Goal: Information Seeking & Learning: Learn about a topic

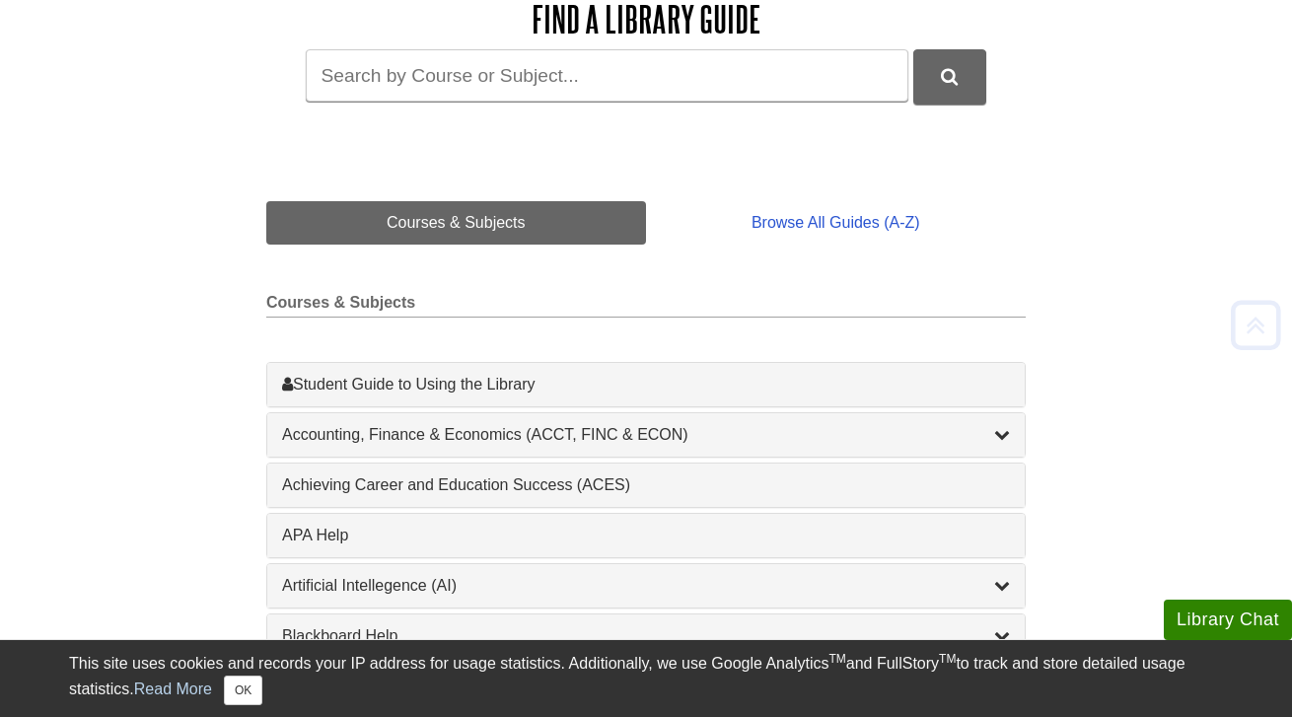
scroll to position [312, 0]
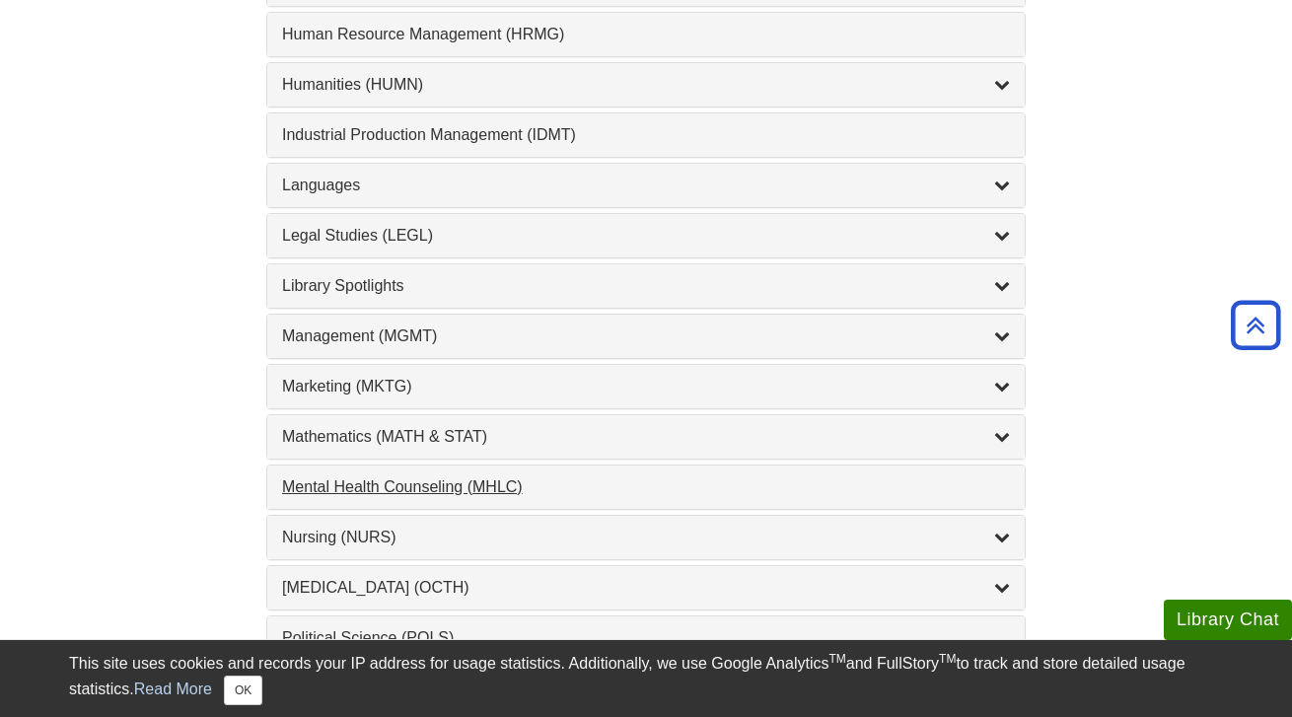
scroll to position [1515, 0]
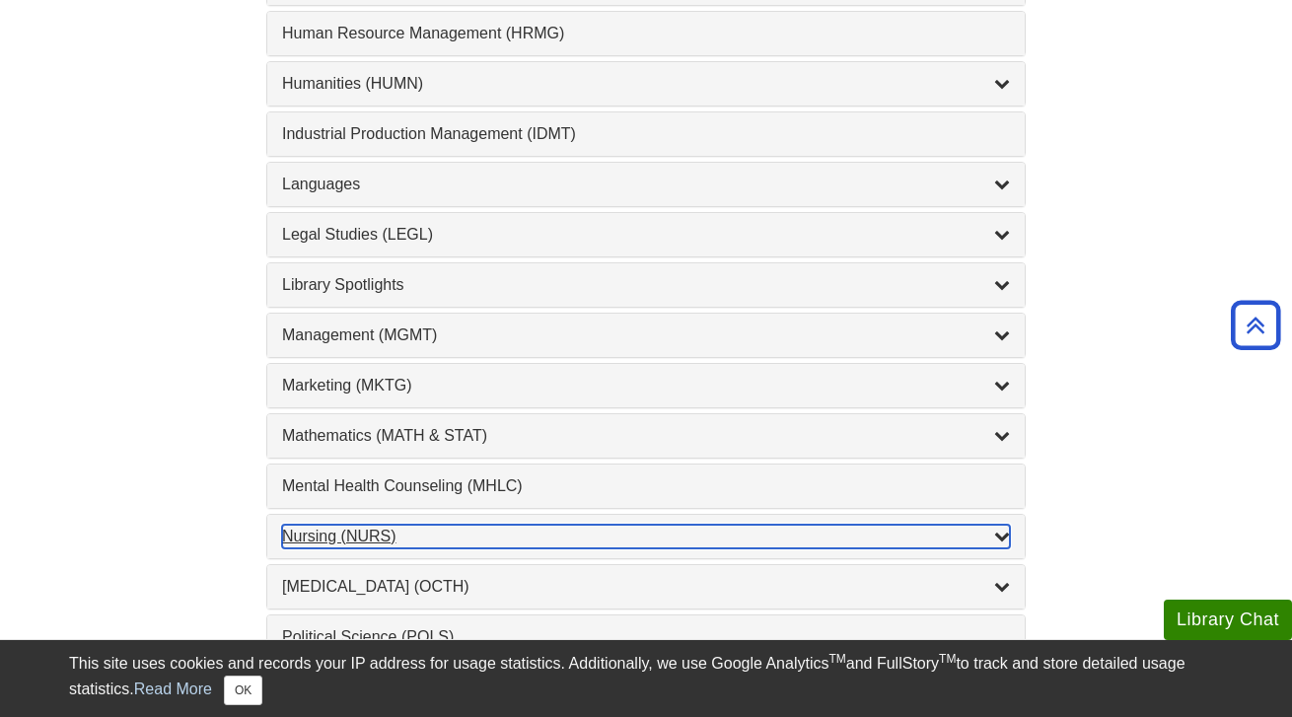
click at [998, 539] on icon "List of Subjects" at bounding box center [1002, 536] width 16 height 16
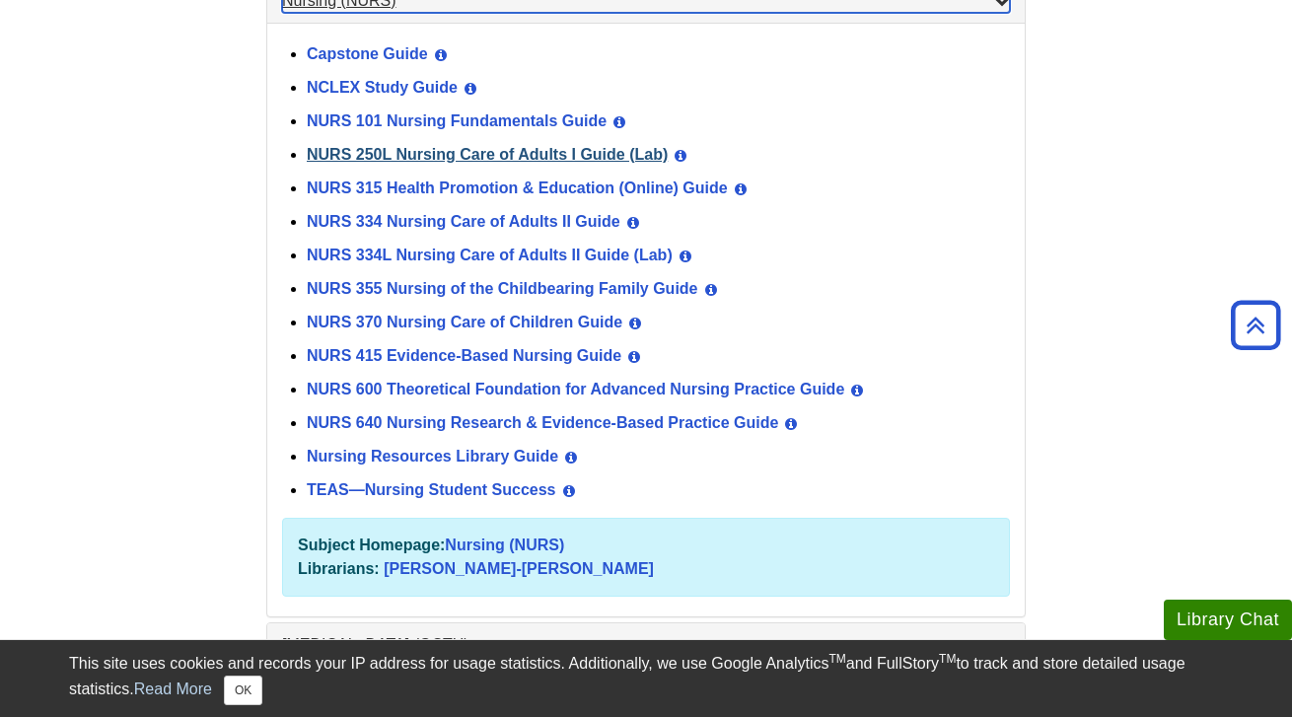
scroll to position [2052, 0]
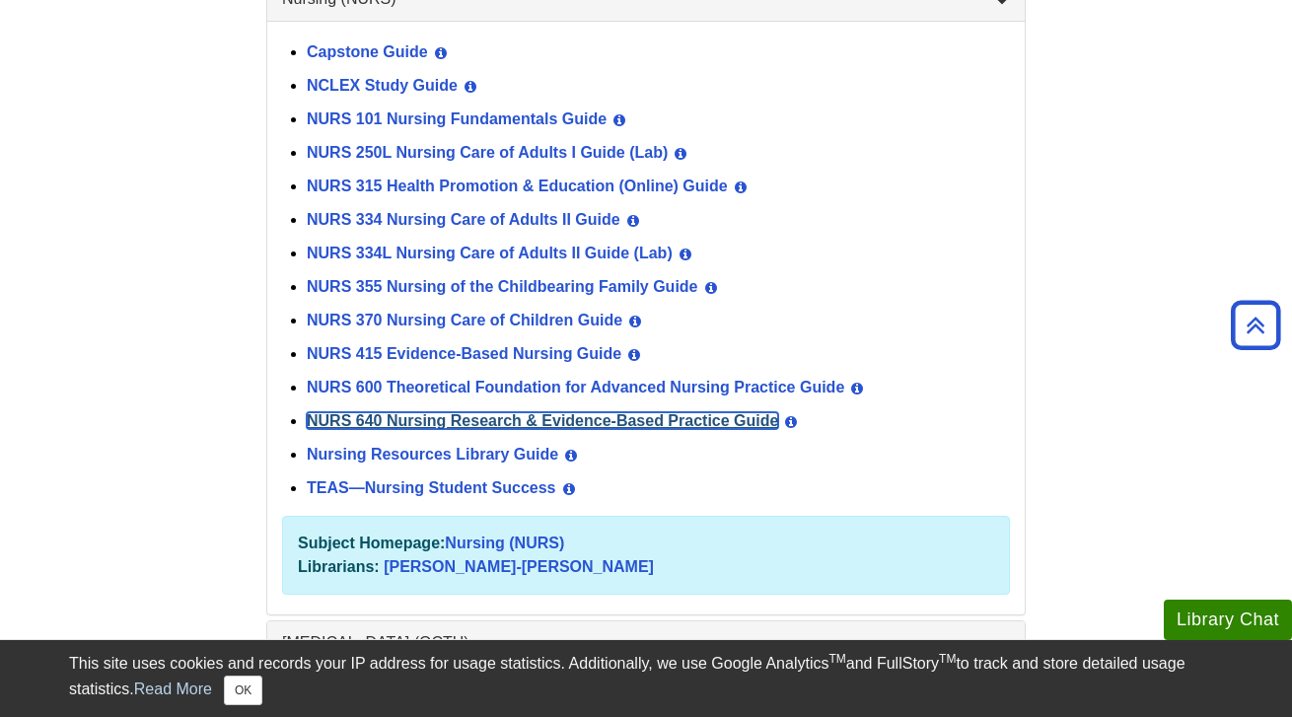
click at [427, 418] on link "NURS 640 Nursing Research & Evidence-Based Practice Guide" at bounding box center [542, 420] width 471 height 17
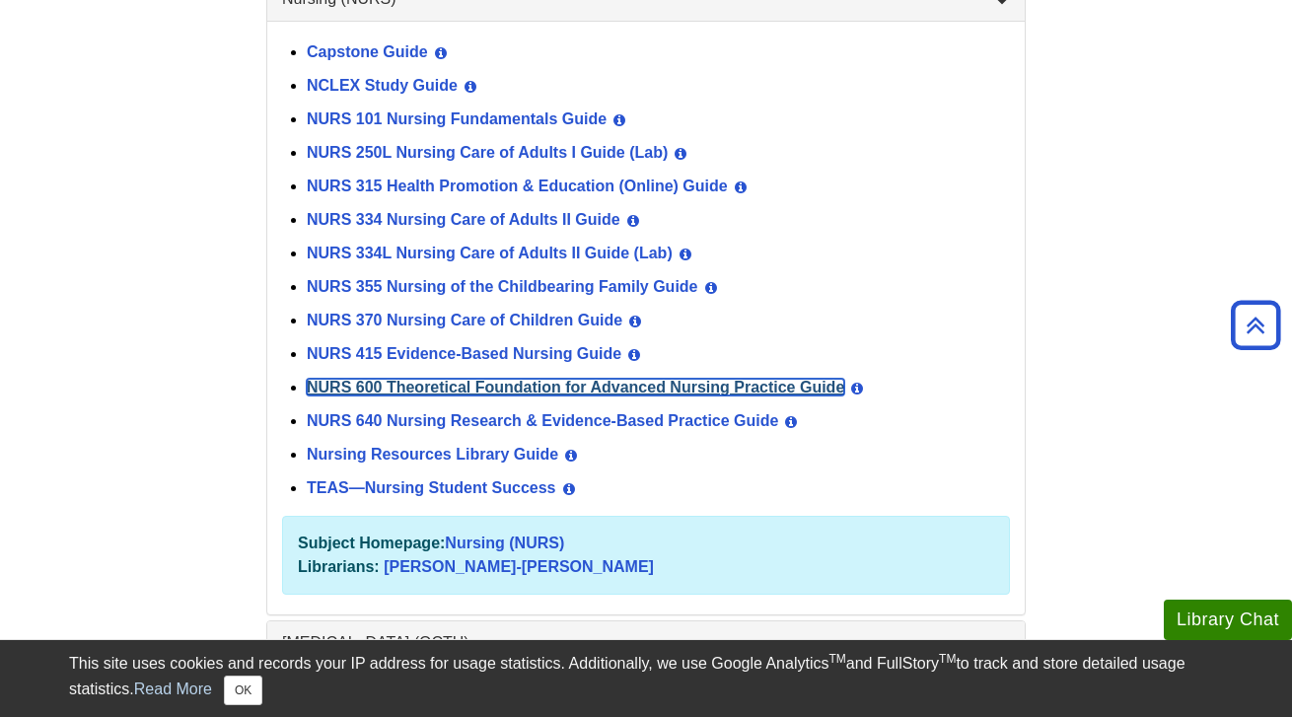
click at [477, 386] on link "NURS 600 Theoretical Foundation for Advanced Nursing Practice Guide" at bounding box center [575, 387] width 537 height 17
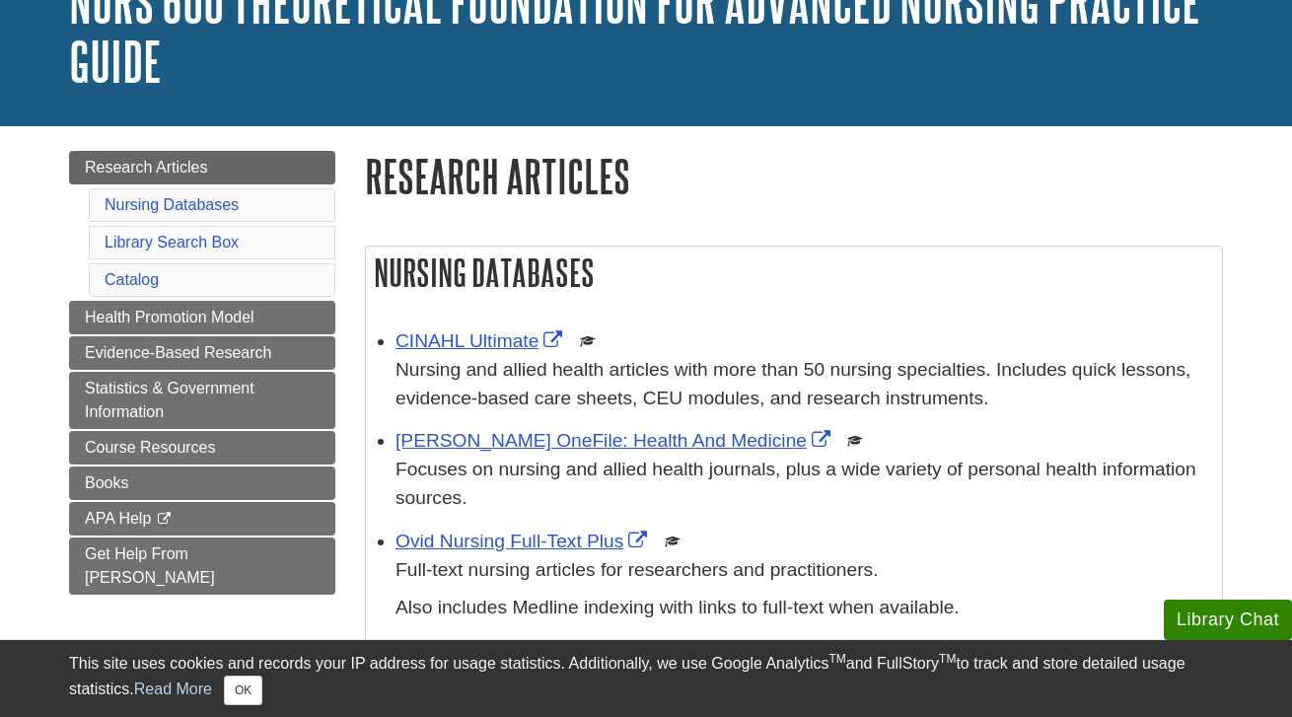
scroll to position [160, 0]
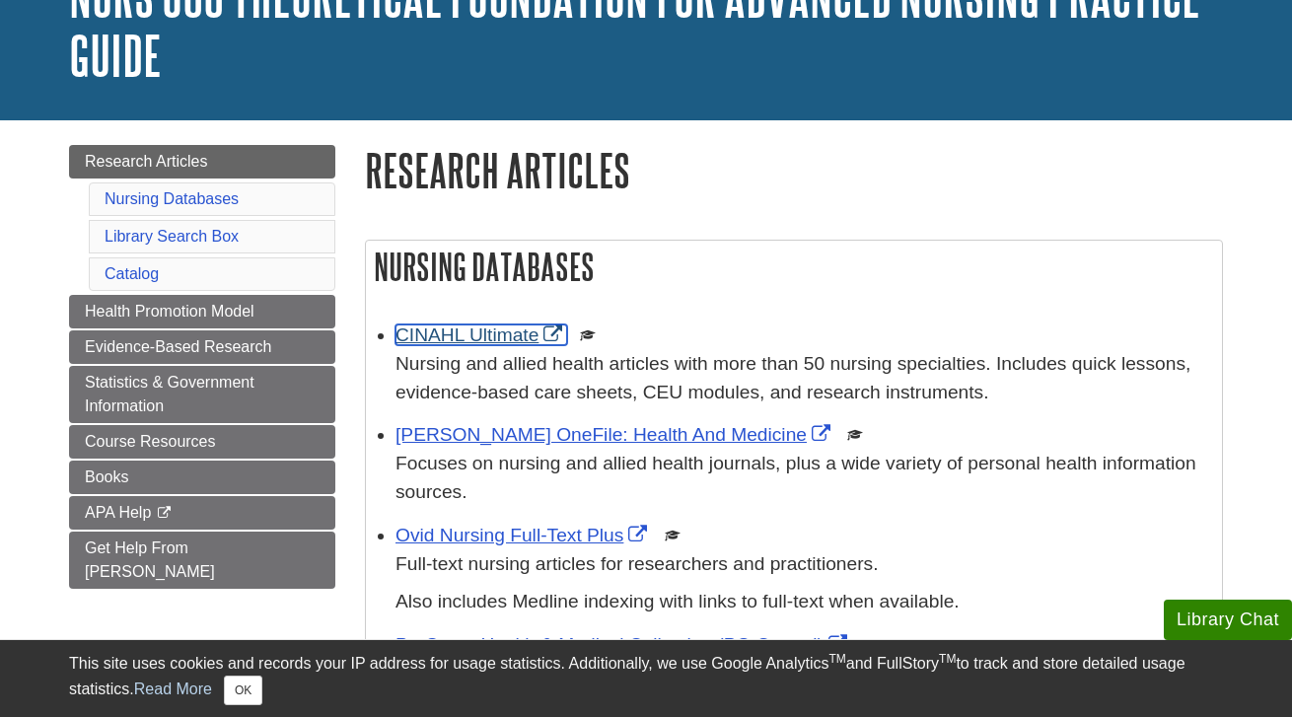
click at [488, 332] on link "CINAHL Ultimate" at bounding box center [481, 334] width 172 height 21
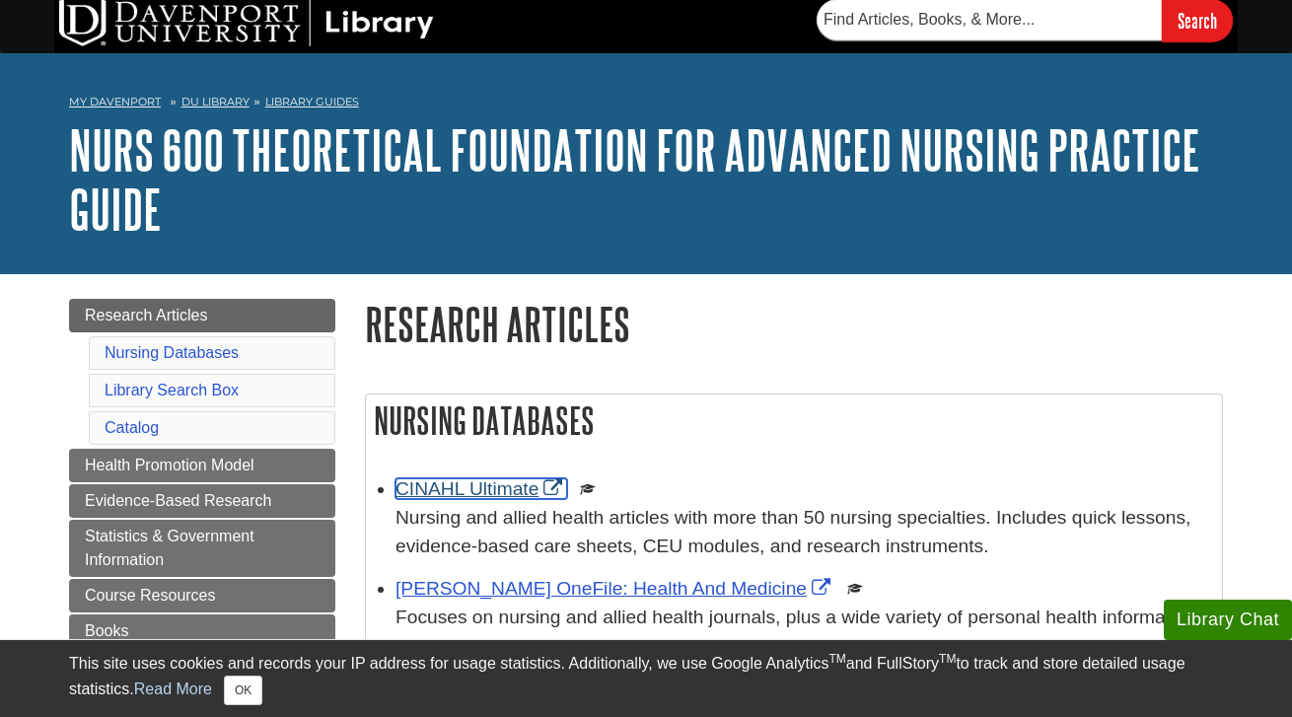
scroll to position [0, 0]
